Goal: Entertainment & Leisure: Consume media (video, audio)

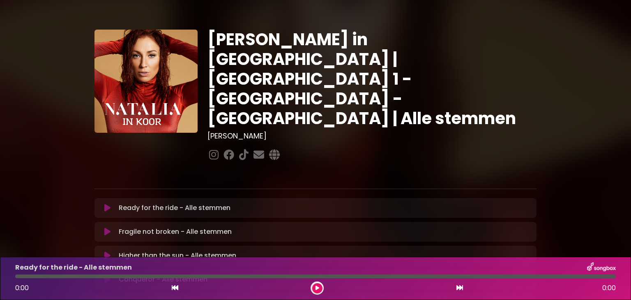
click at [105, 204] on icon at bounding box center [107, 208] width 6 height 8
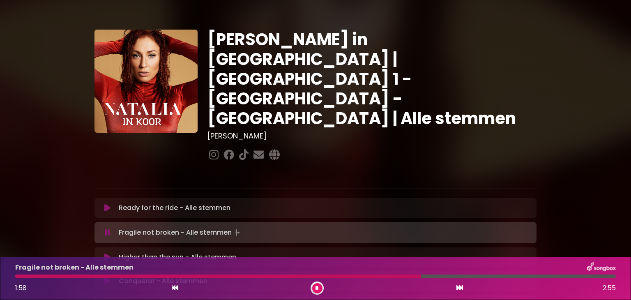
click at [377, 278] on div at bounding box center [218, 276] width 406 height 4
click at [354, 280] on div "Fragile not broken - Alle stemmen 1:47 2:55" at bounding box center [315, 278] width 610 height 32
click at [354, 278] on div at bounding box center [202, 276] width 374 height 4
click at [108, 228] on icon at bounding box center [107, 232] width 5 height 8
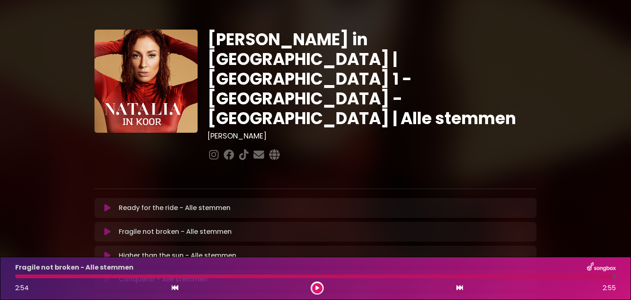
click at [108, 228] on icon at bounding box center [107, 232] width 6 height 8
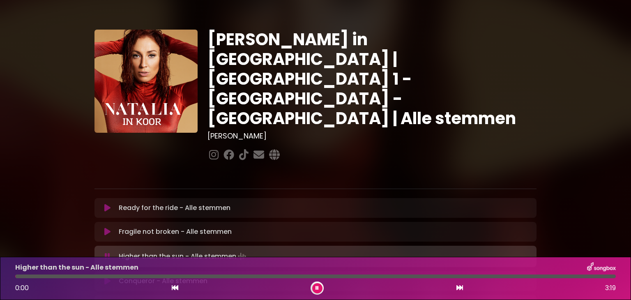
click at [108, 228] on icon at bounding box center [107, 232] width 6 height 8
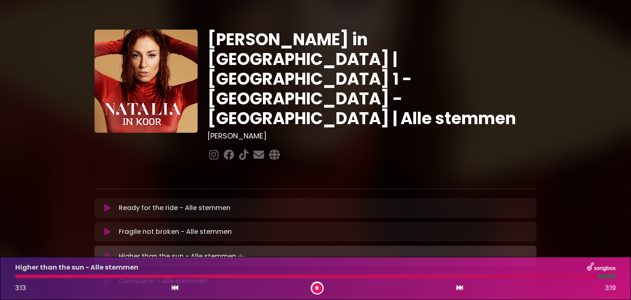
click at [318, 289] on icon at bounding box center [316, 287] width 3 height 5
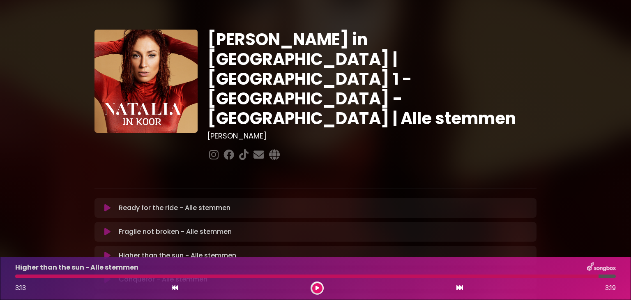
click at [103, 275] on button at bounding box center [107, 279] width 16 height 8
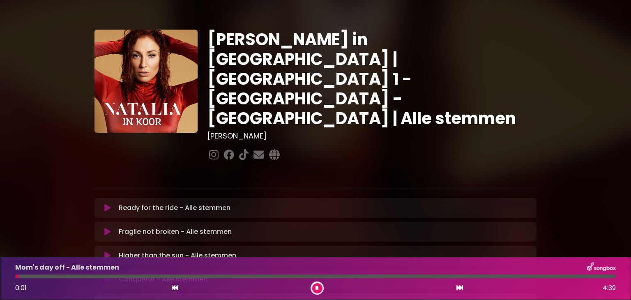
click at [315, 288] on button at bounding box center [317, 288] width 10 height 10
click at [319, 288] on icon at bounding box center [317, 287] width 4 height 5
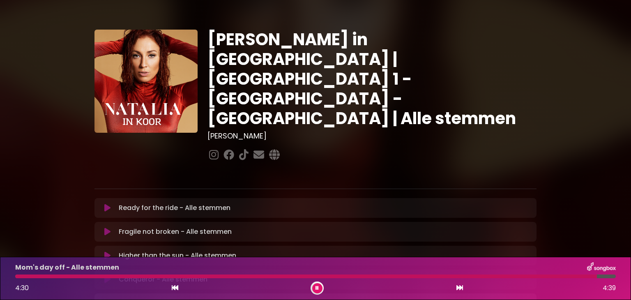
click at [509, 170] on p at bounding box center [315, 175] width 442 height 10
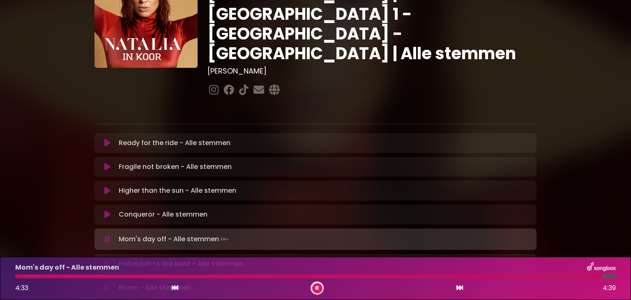
scroll to position [66, 0]
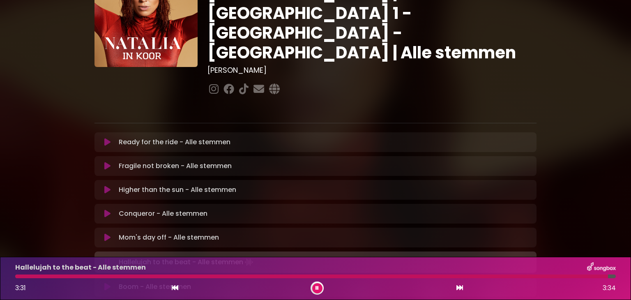
click at [317, 286] on icon at bounding box center [316, 287] width 3 height 5
